Goal: Information Seeking & Learning: Learn about a topic

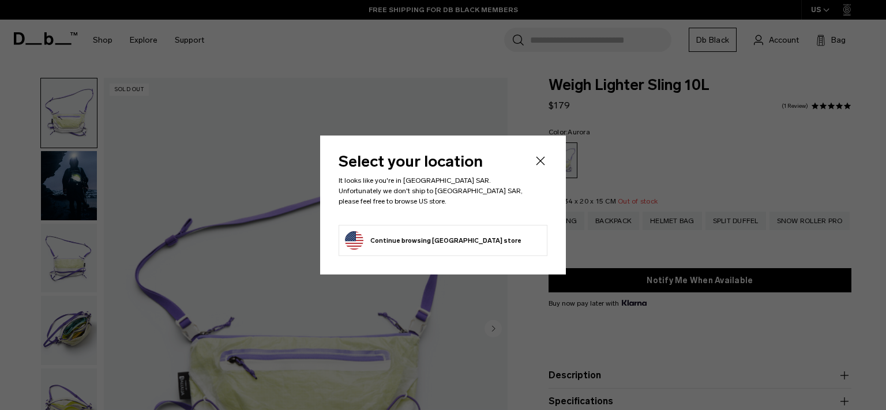
click at [539, 162] on icon "Close" at bounding box center [540, 161] width 14 height 14
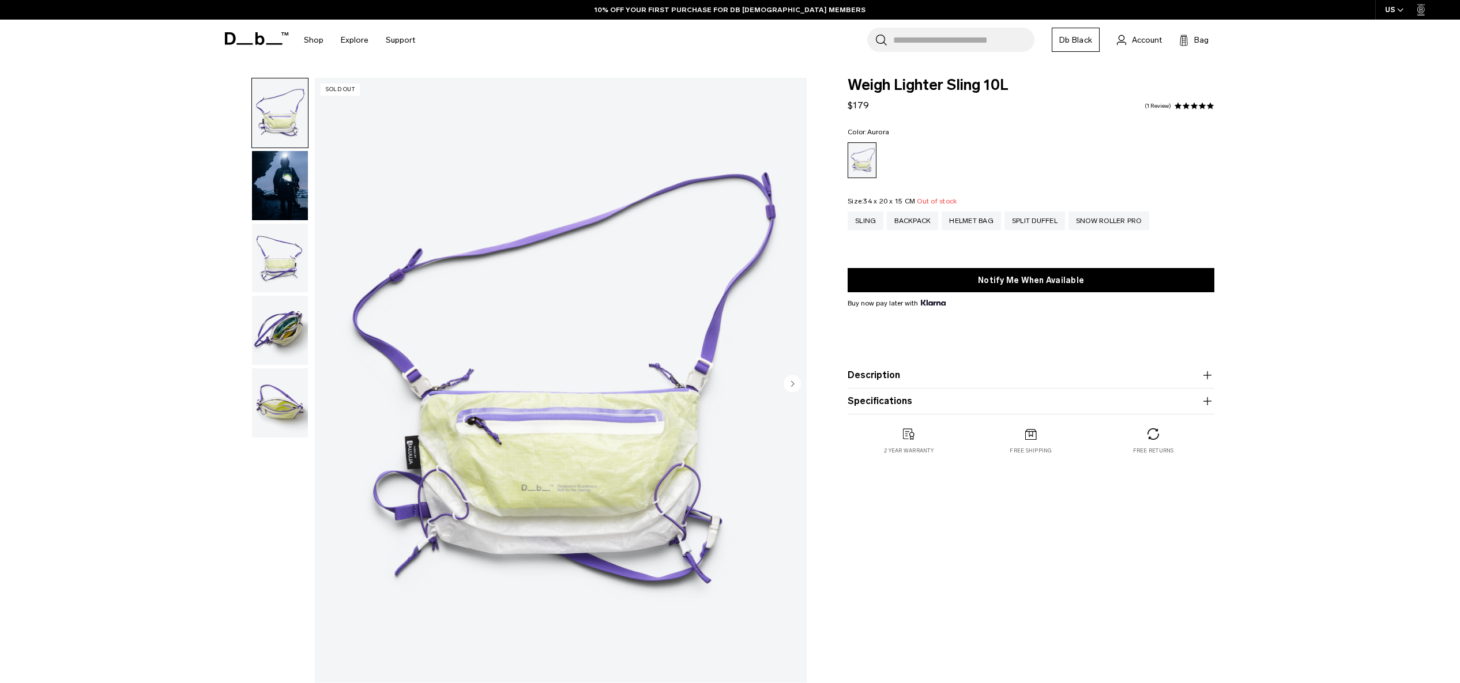
click at [264, 224] on img "button" at bounding box center [280, 258] width 56 height 69
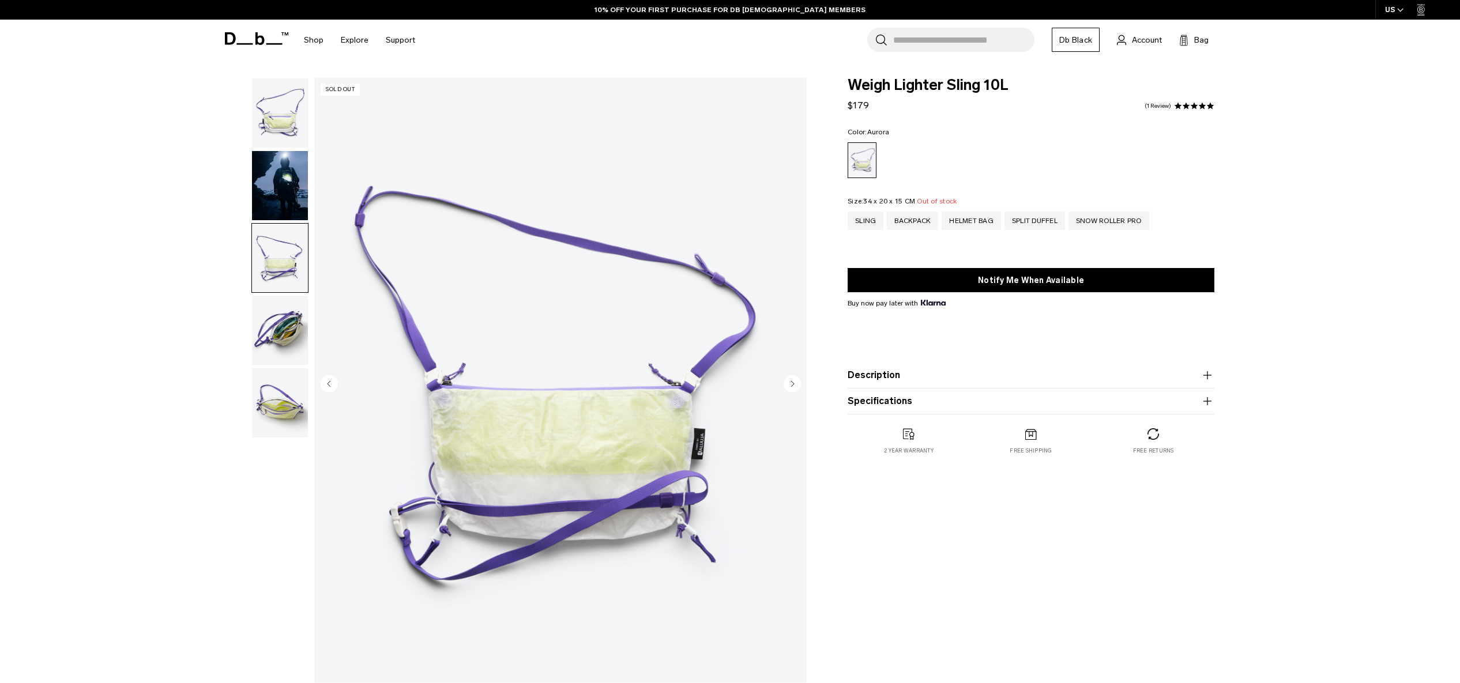
click at [281, 369] on img "button" at bounding box center [280, 403] width 56 height 69
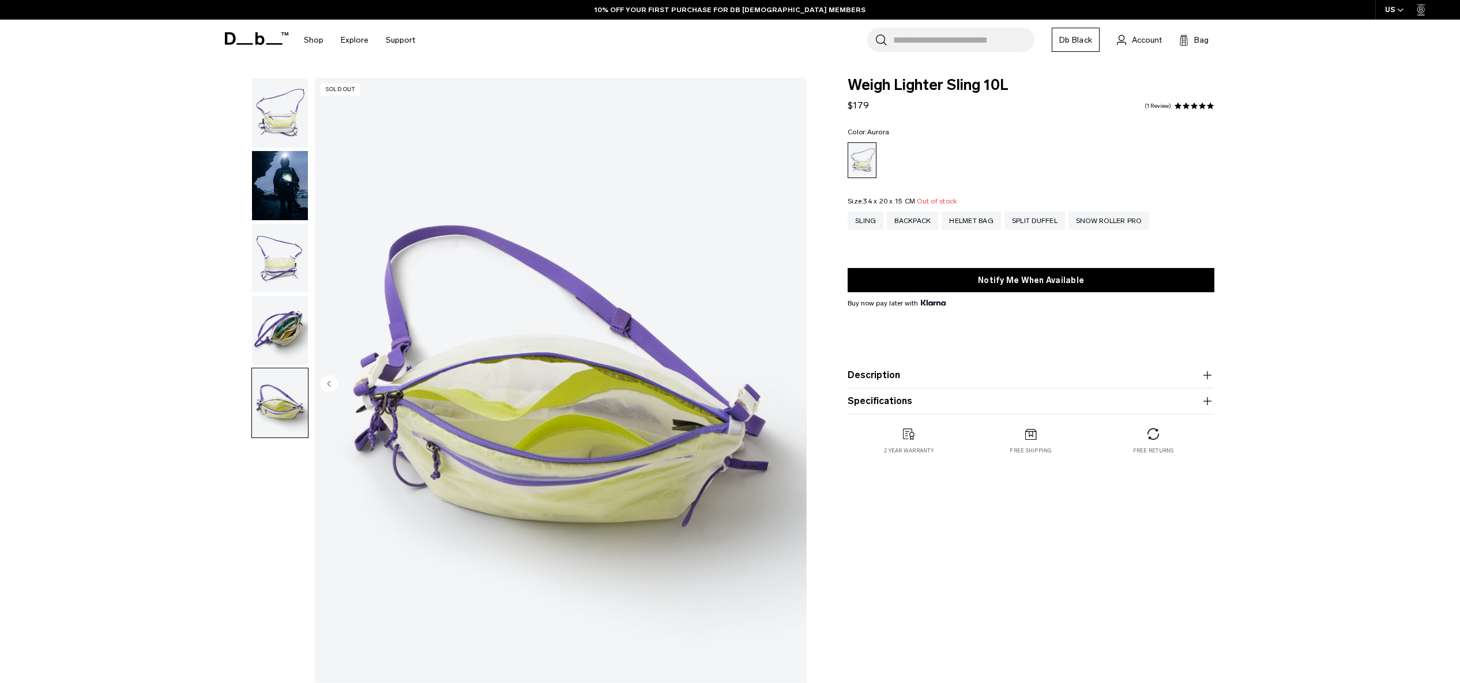
click at [279, 103] on img "button" at bounding box center [280, 112] width 56 height 69
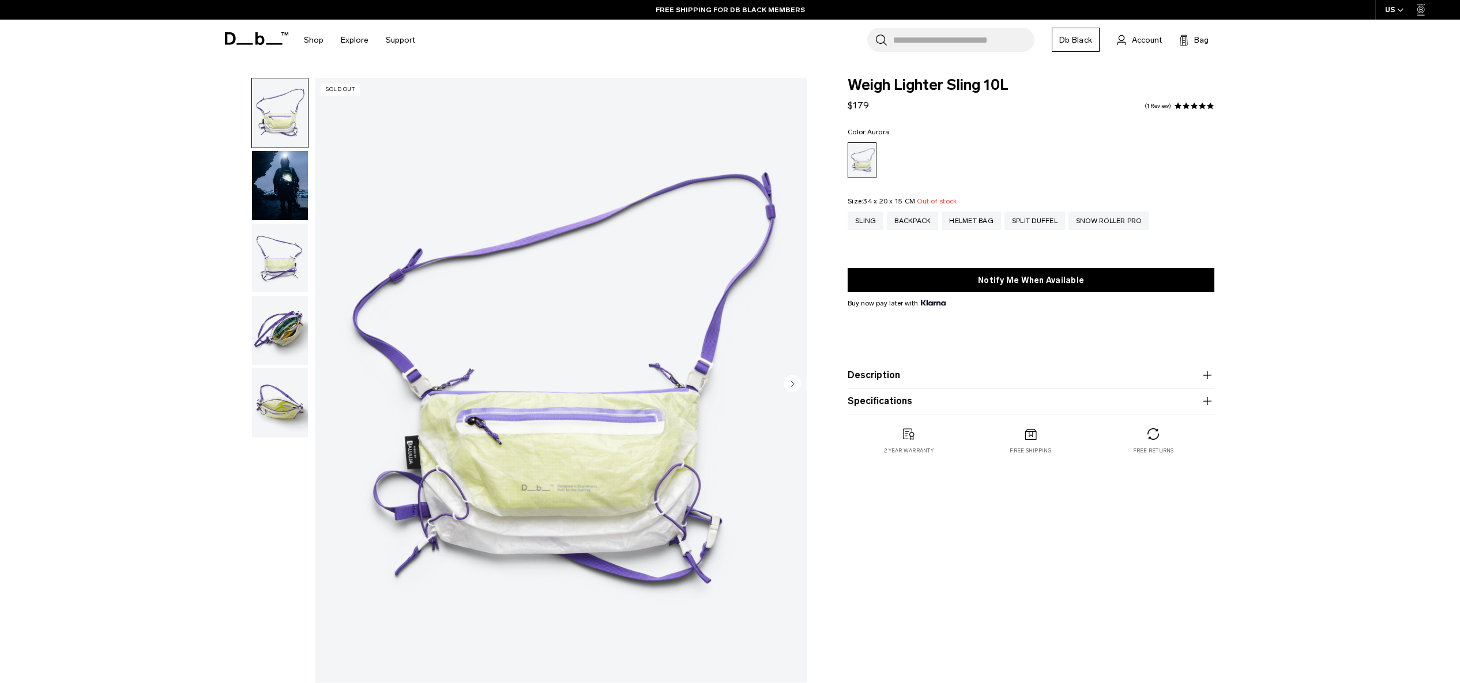
click at [885, 374] on icon "button" at bounding box center [1208, 376] width 14 height 14
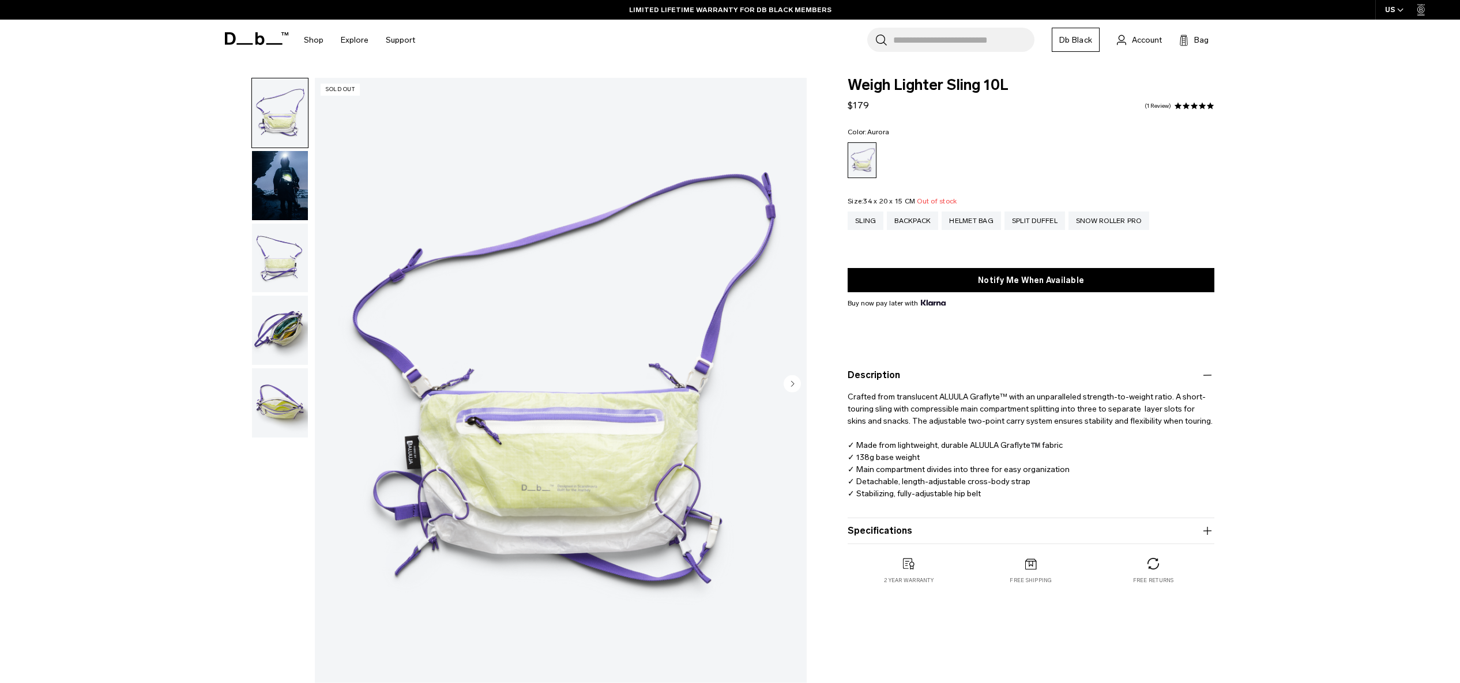
click at [885, 409] on icon "button" at bounding box center [1208, 531] width 14 height 14
drag, startPoint x: 846, startPoint y: 396, endPoint x: 848, endPoint y: 407, distance: 10.6
click at [846, 399] on div "Weigh Lighter Sling 10L $179 5.0 star rating 1 Review Color: [GEOGRAPHIC_DATA] …" at bounding box center [1031, 365] width 436 height 575
drag, startPoint x: 854, startPoint y: 445, endPoint x: 1063, endPoint y: 453, distance: 208.9
click at [885, 409] on p "Crafted from translucent ALUULA Graflyte™ with an unparalleled strength-to-weig…" at bounding box center [1031, 441] width 367 height 118
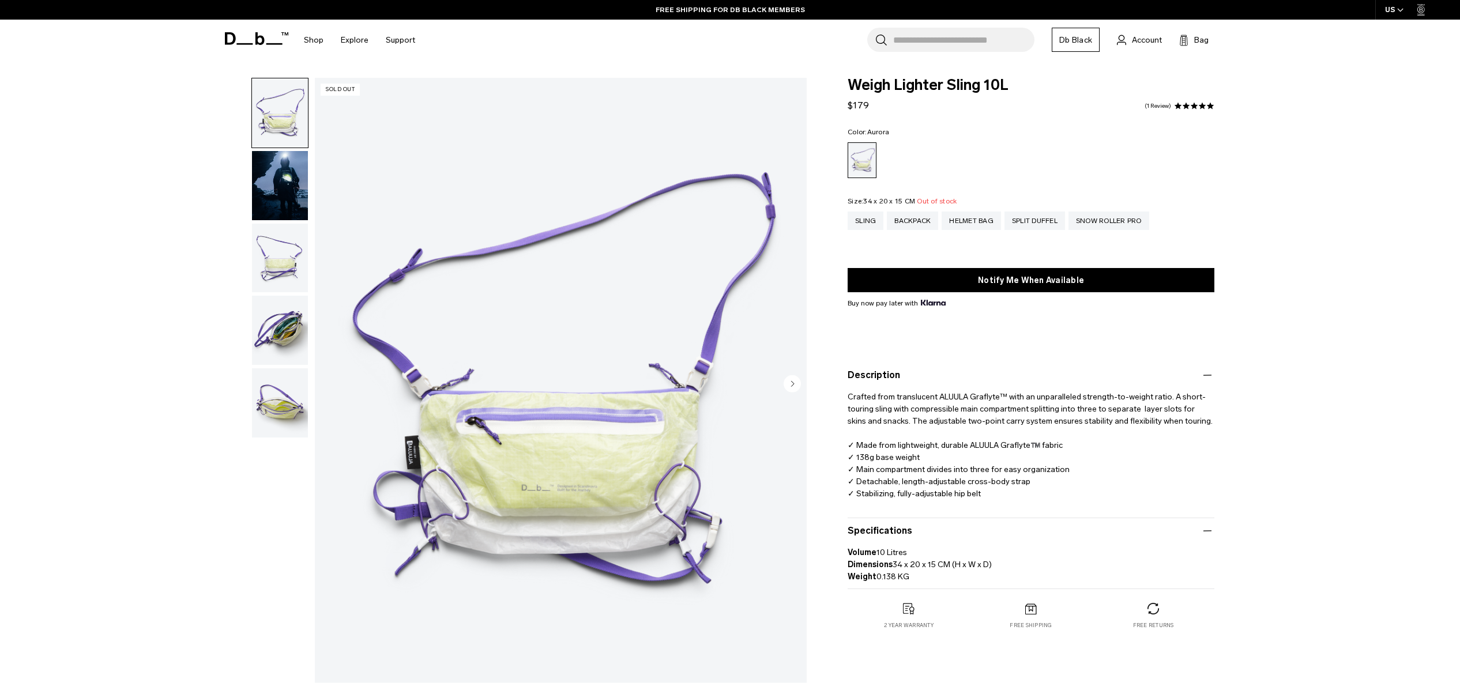
copy p "Made from lightweight, durable ALUULA Graflyte™️ fabric"
click at [277, 151] on img "button" at bounding box center [280, 185] width 56 height 69
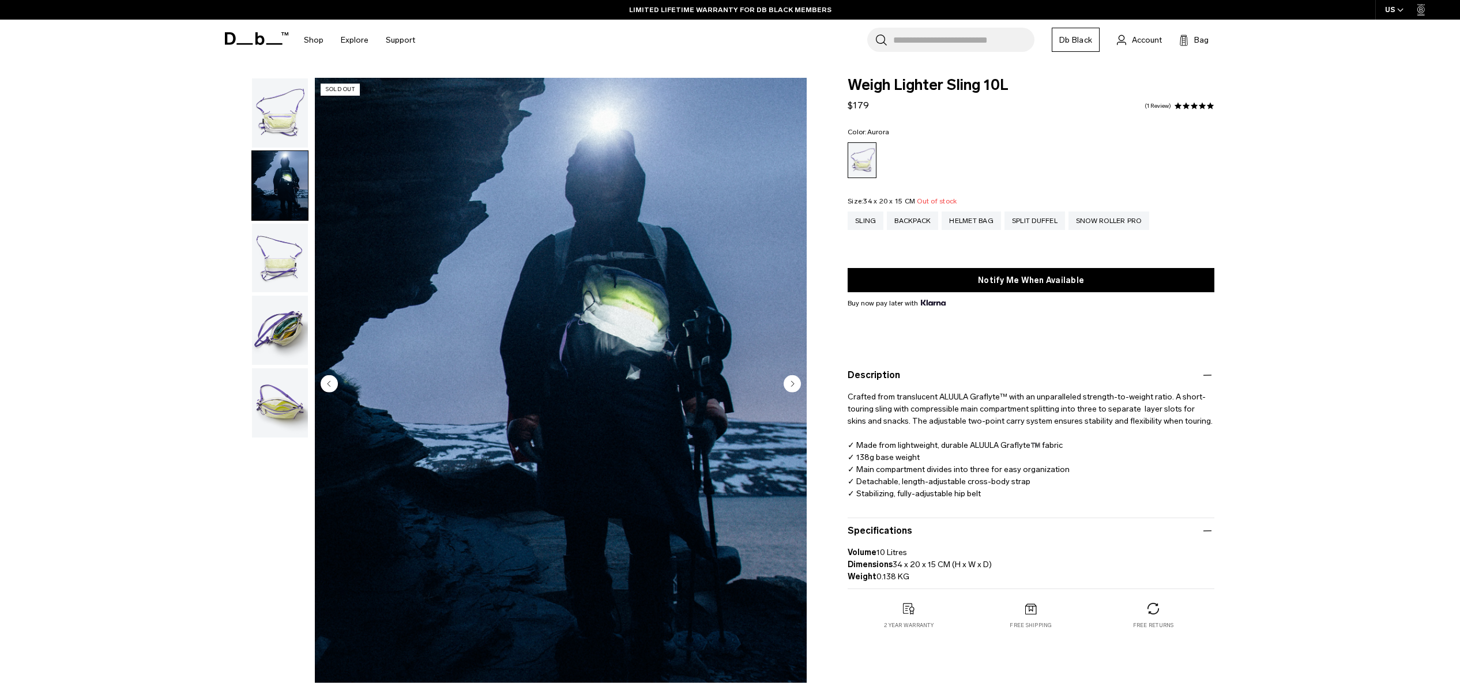
click at [270, 224] on img "button" at bounding box center [280, 258] width 56 height 69
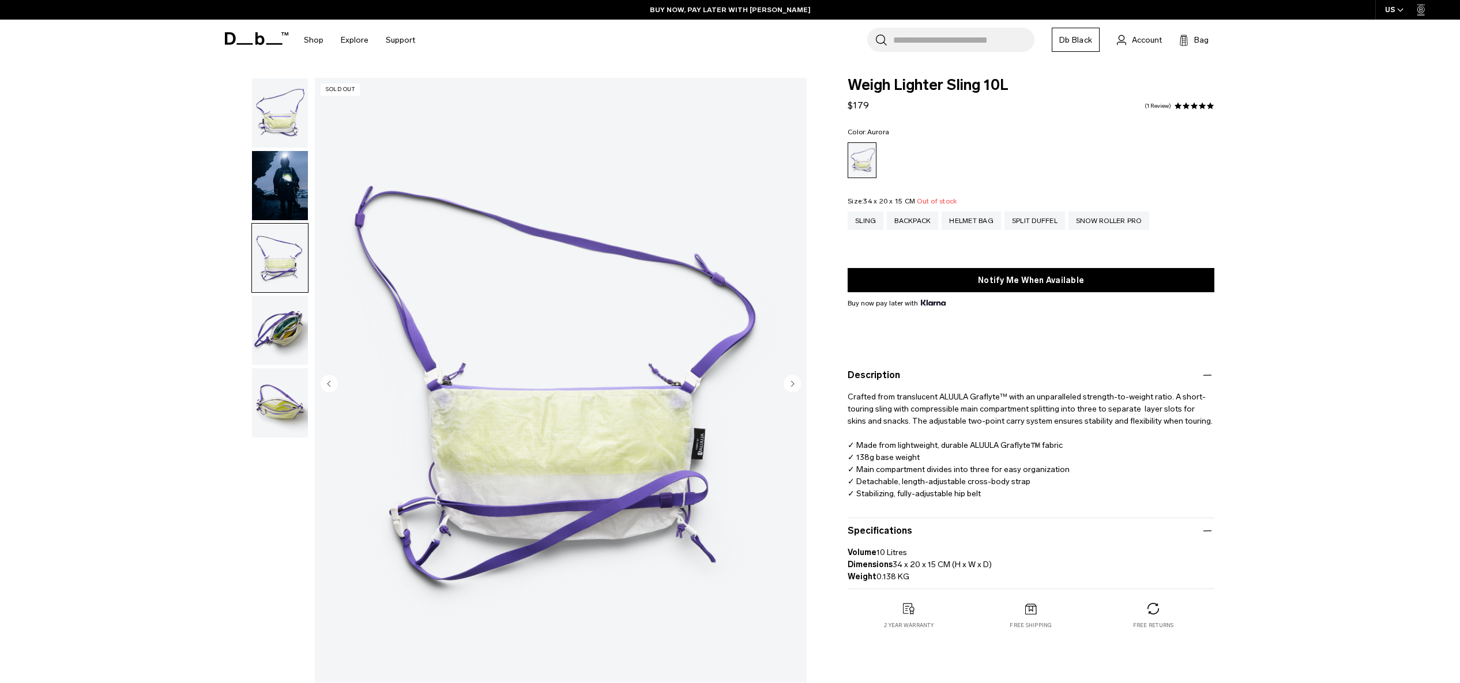
click at [272, 296] on img "button" at bounding box center [280, 330] width 56 height 69
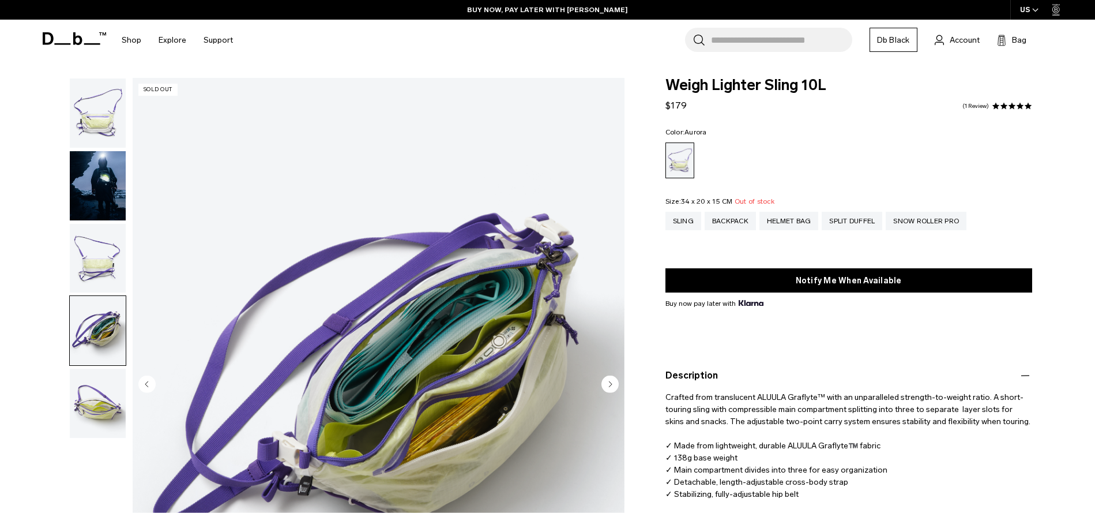
click at [92, 369] on img "button" at bounding box center [98, 403] width 56 height 69
